Goal: Task Accomplishment & Management: Manage account settings

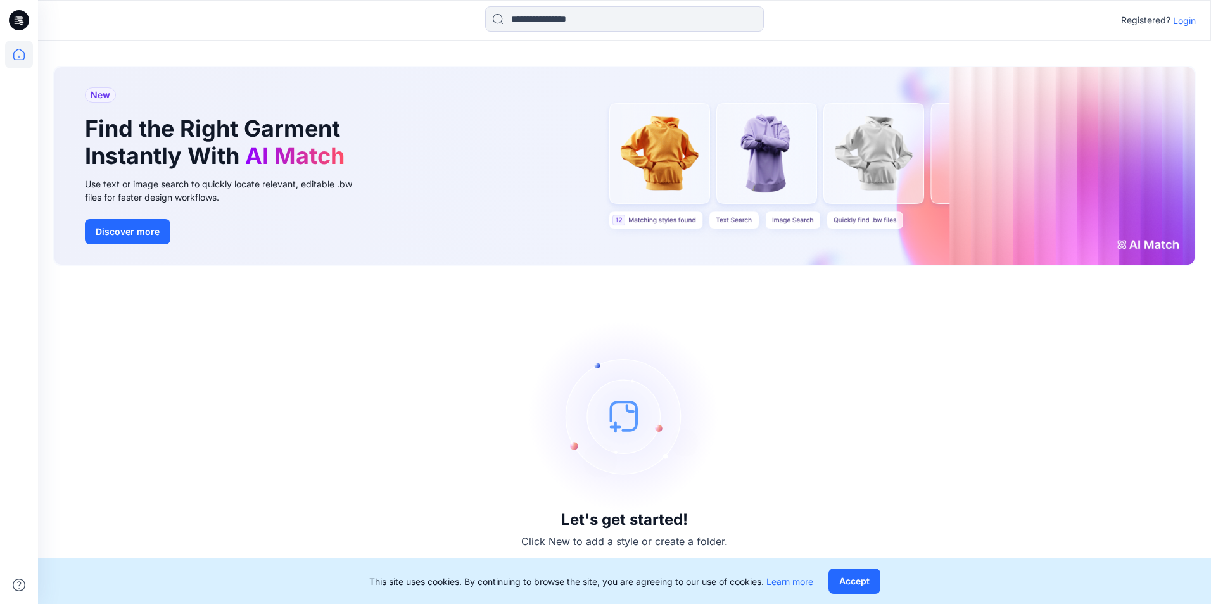
click at [1182, 20] on p "Login" at bounding box center [1184, 20] width 23 height 13
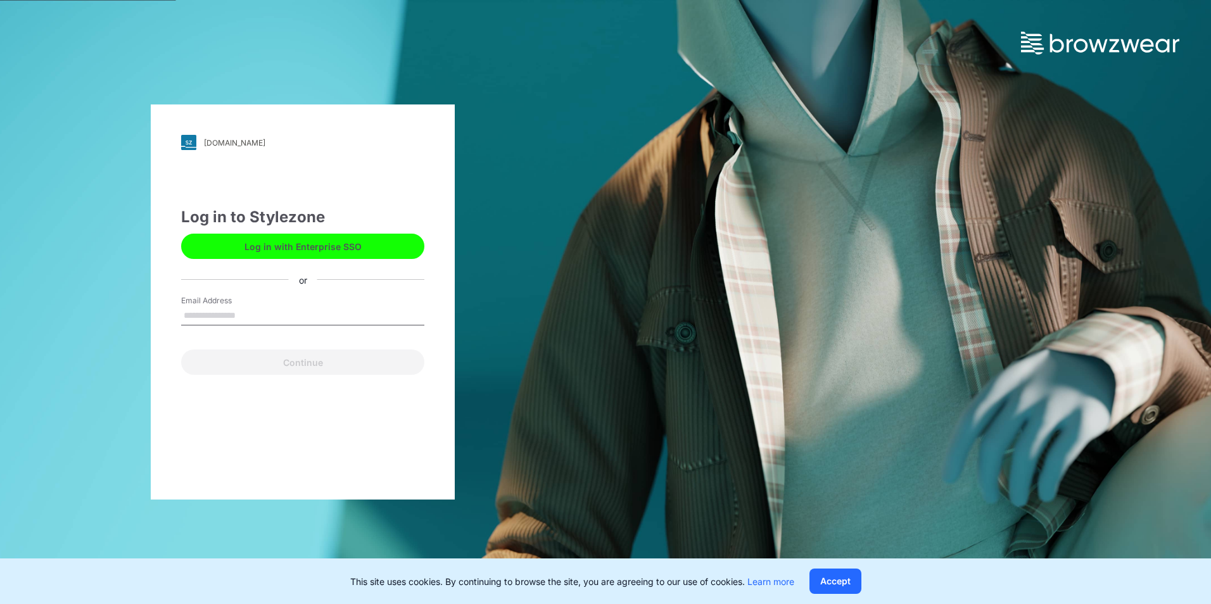
click at [233, 323] on input "Email Address" at bounding box center [302, 316] width 243 height 19
type input "**********"
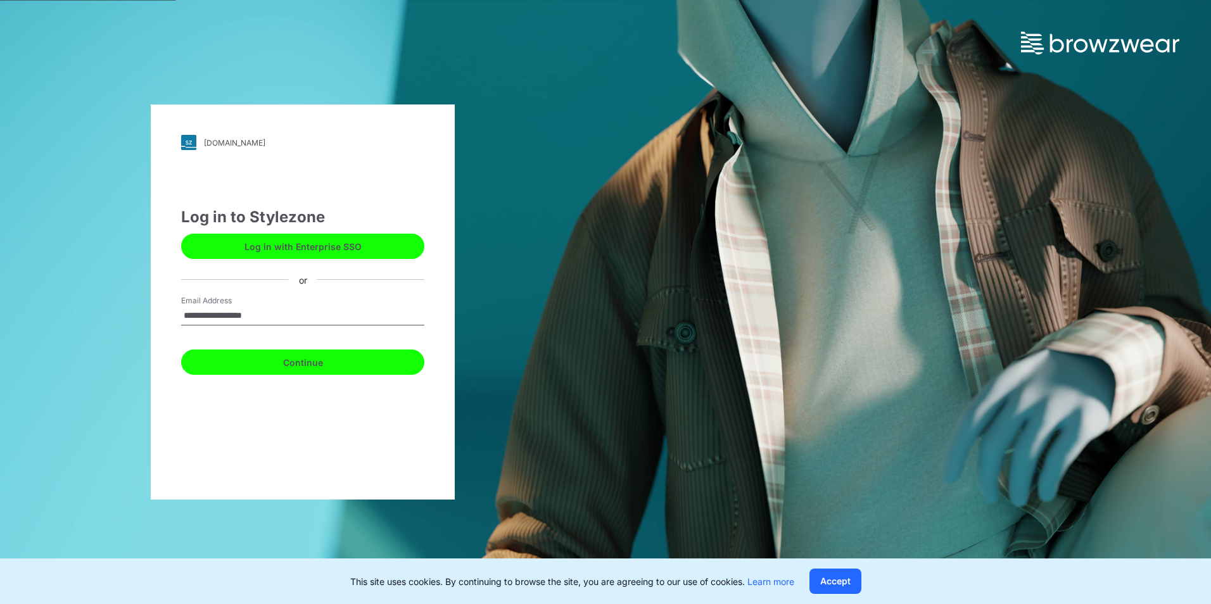
click at [255, 366] on button "Continue" at bounding box center [302, 362] width 243 height 25
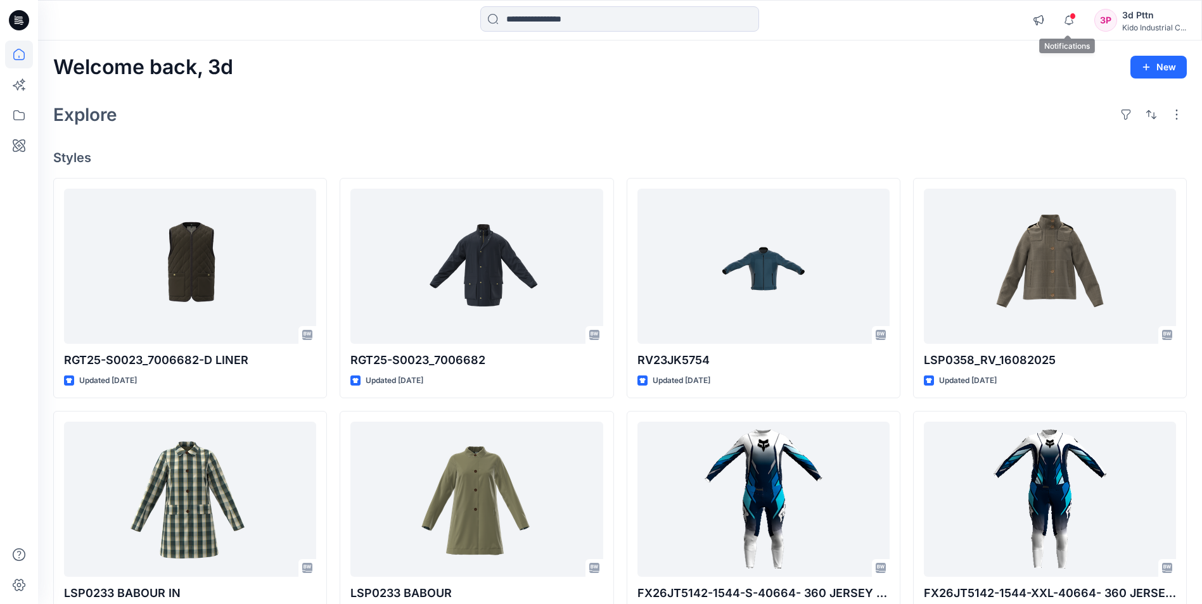
click at [1070, 16] on span at bounding box center [1072, 16] width 6 height 7
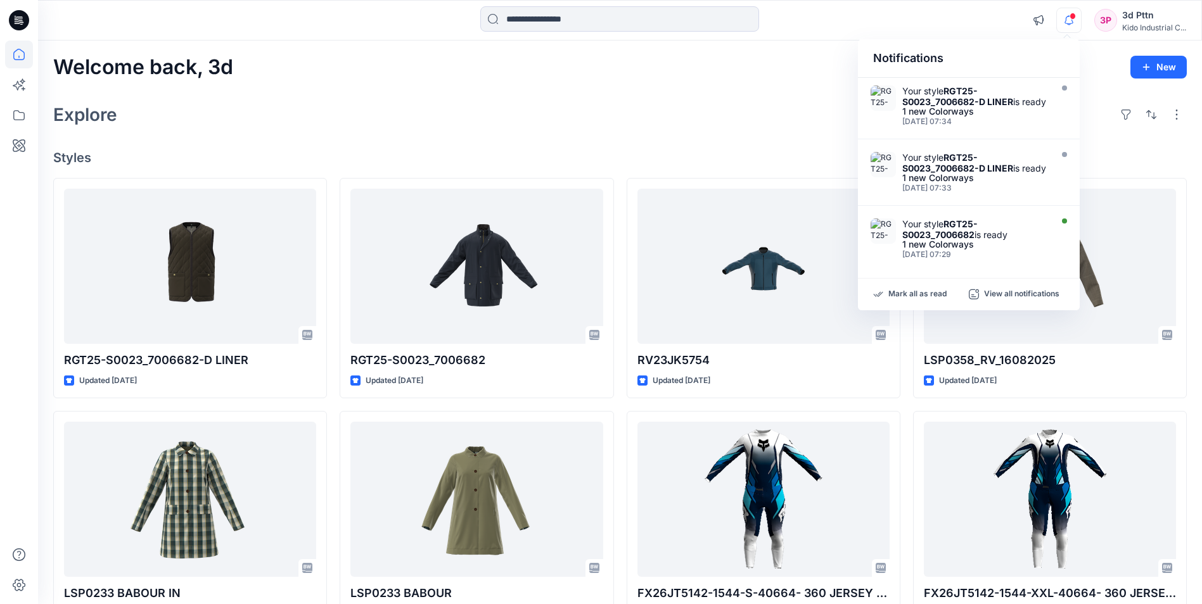
click at [1070, 16] on span at bounding box center [1072, 16] width 6 height 7
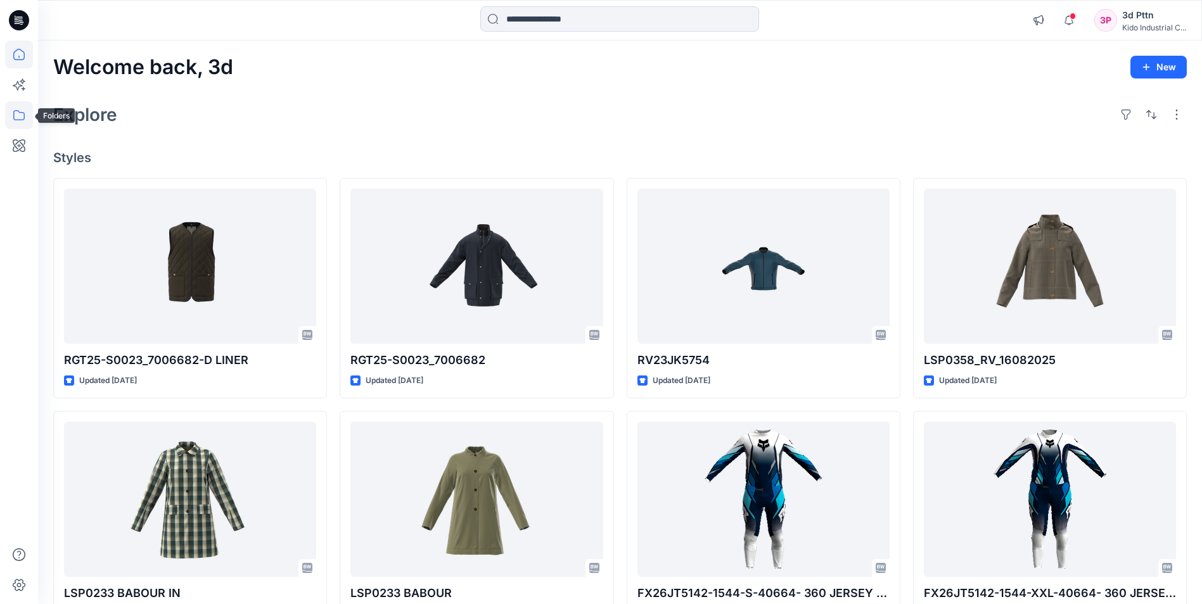
click at [15, 116] on icon at bounding box center [19, 115] width 28 height 28
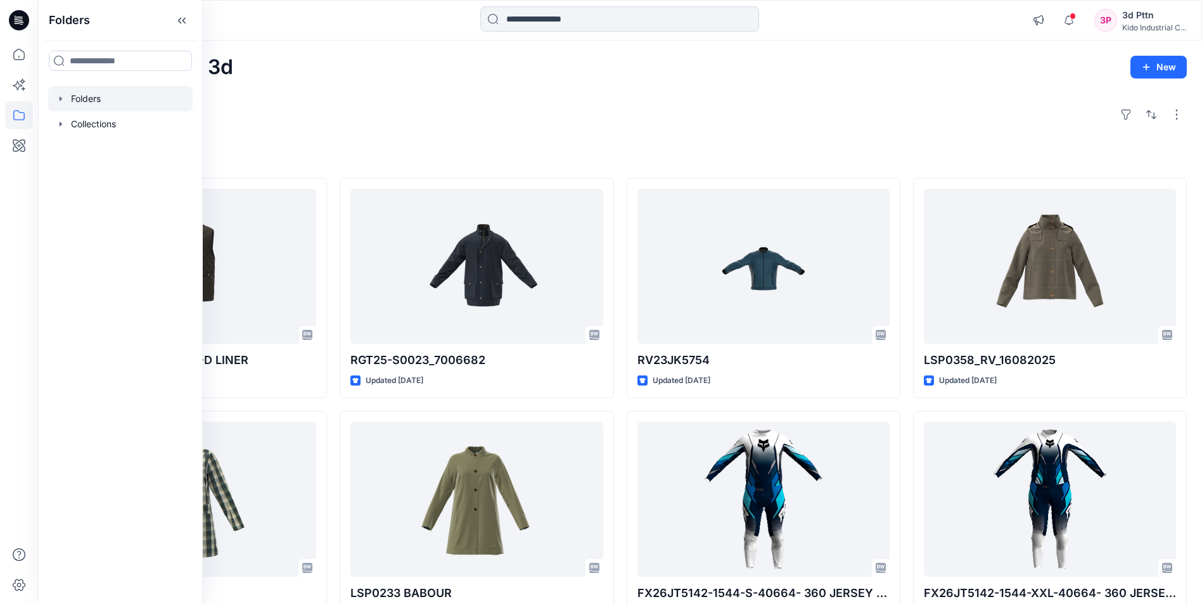
click at [100, 99] on div at bounding box center [120, 98] width 144 height 25
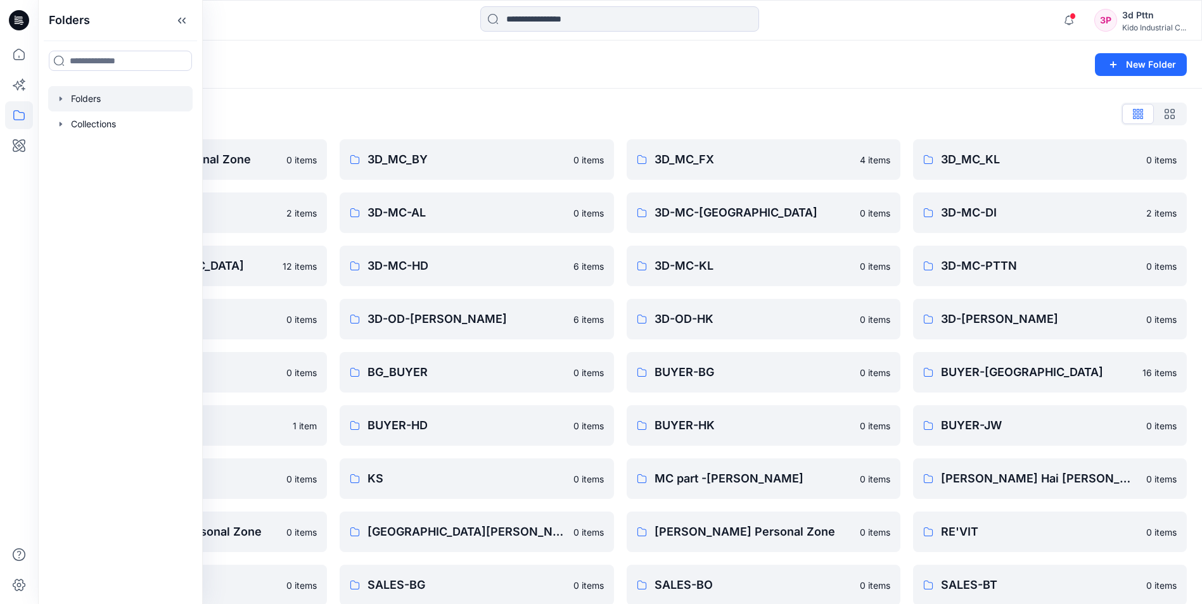
click at [457, 101] on div "Folders List 3d Team Kido's Personal Zone 0 items 3D-DOM-KC 2 items 3D-MC-FL 12…" at bounding box center [620, 488] width 1164 height 798
